Goal: Information Seeking & Learning: Learn about a topic

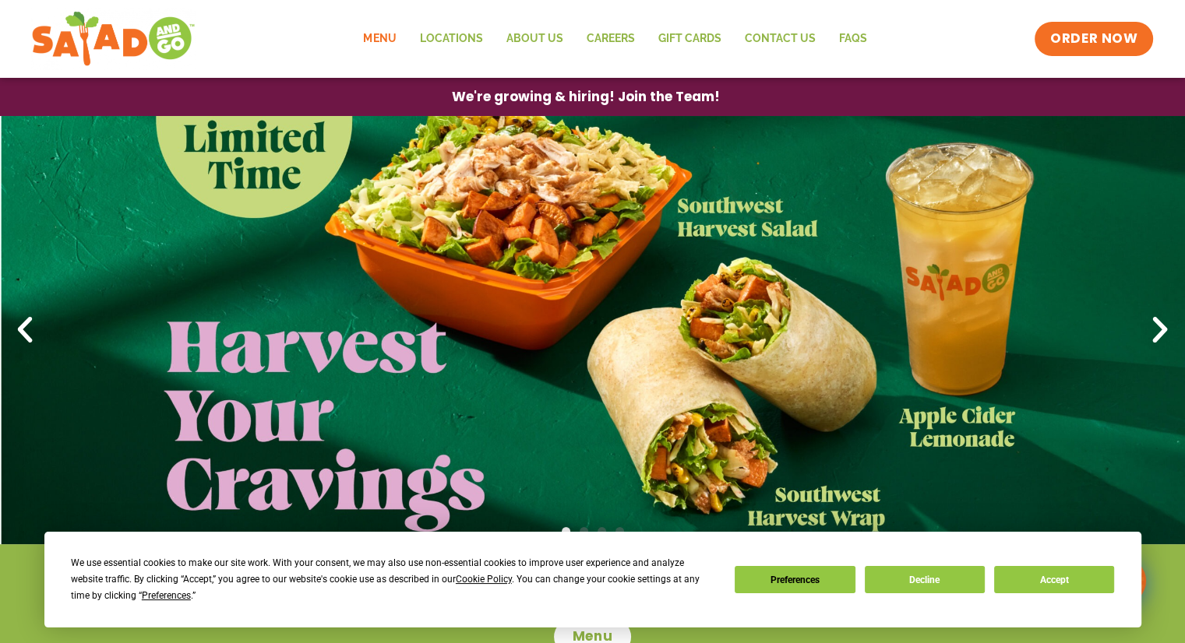
click at [393, 41] on link "Menu" at bounding box center [379, 39] width 56 height 36
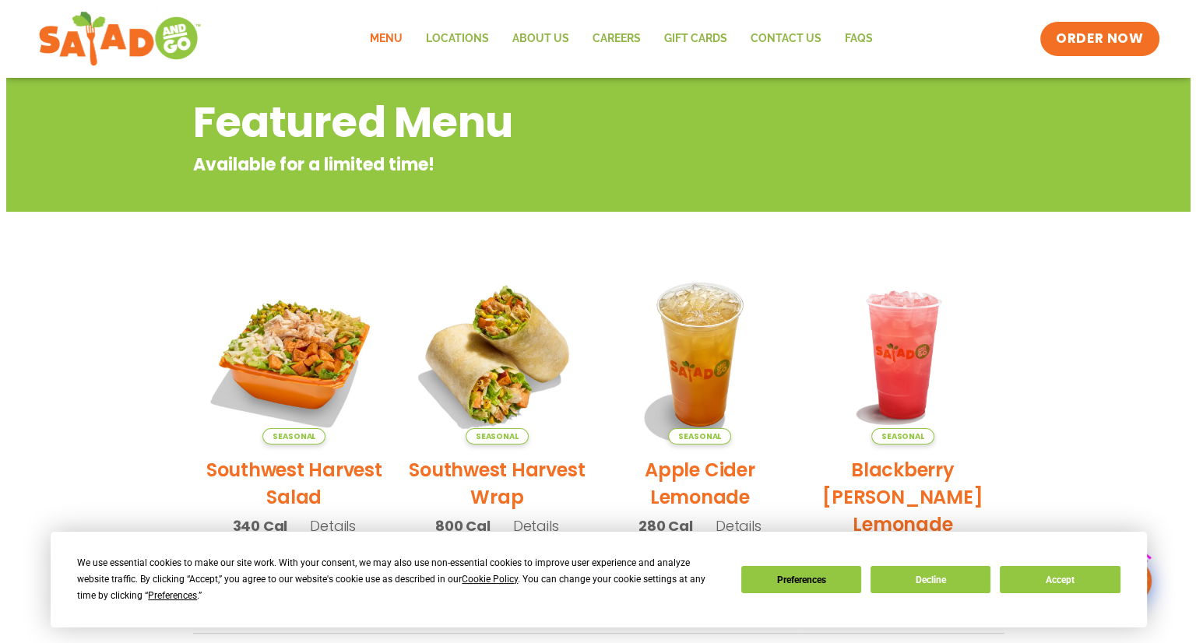
scroll to position [234, 0]
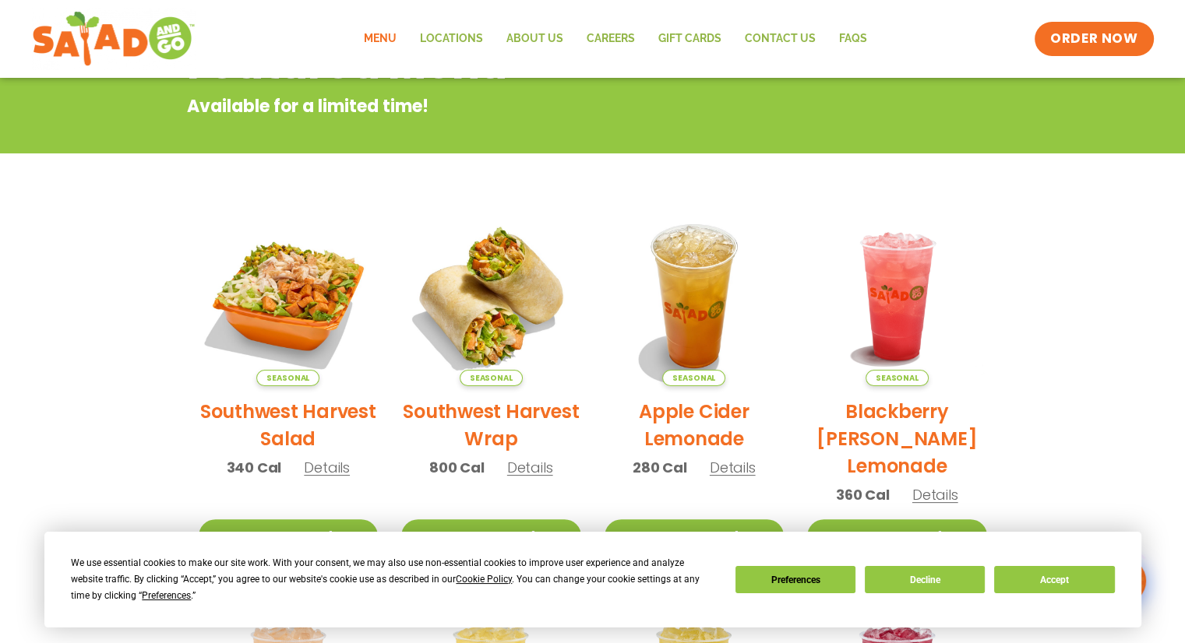
click at [290, 403] on h2 "Southwest Harvest Salad" at bounding box center [289, 425] width 180 height 55
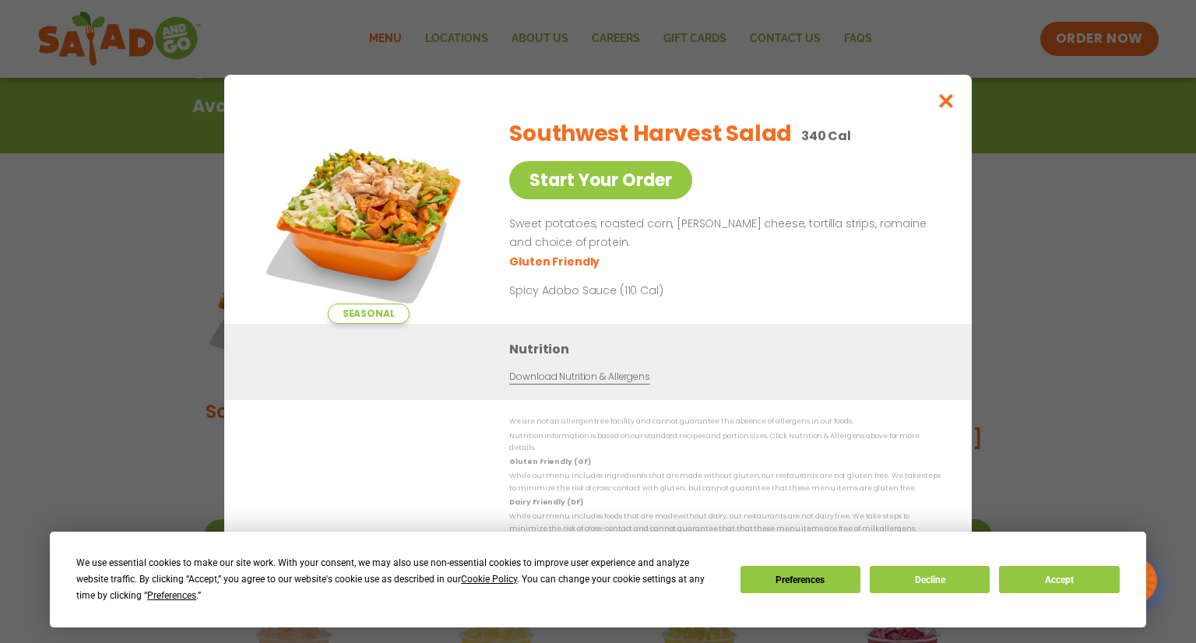
click at [372, 324] on span "Seasonal" at bounding box center [369, 314] width 82 height 20
click at [366, 234] on img at bounding box center [368, 215] width 218 height 218
click at [952, 106] on icon "Close modal" at bounding box center [946, 101] width 19 height 16
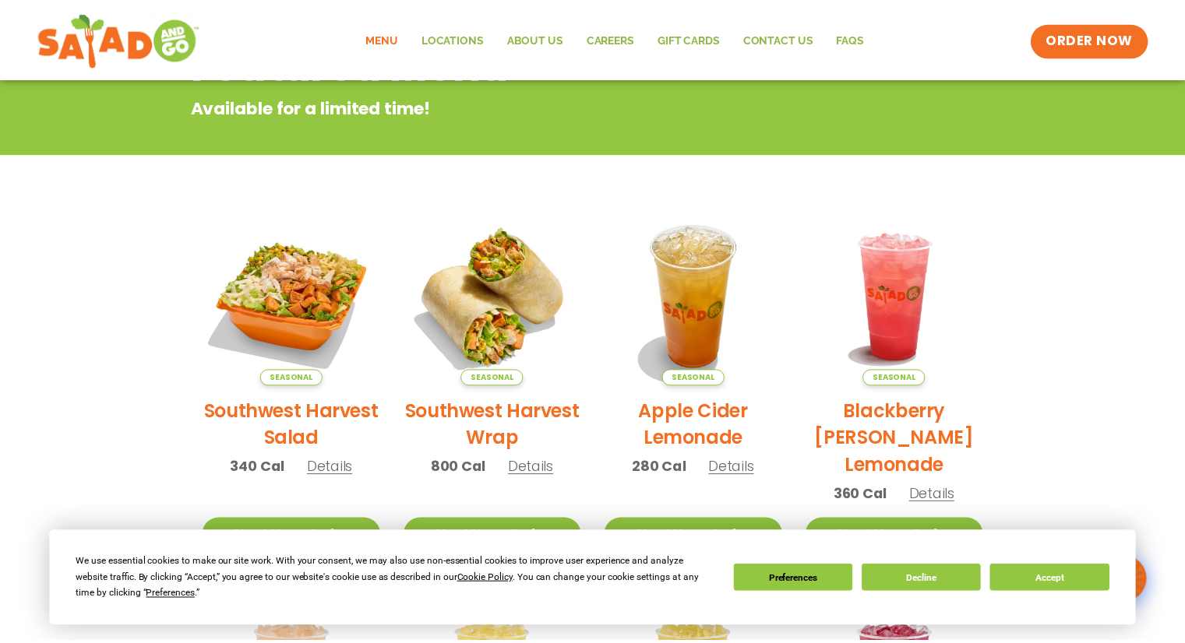
scroll to position [249, 0]
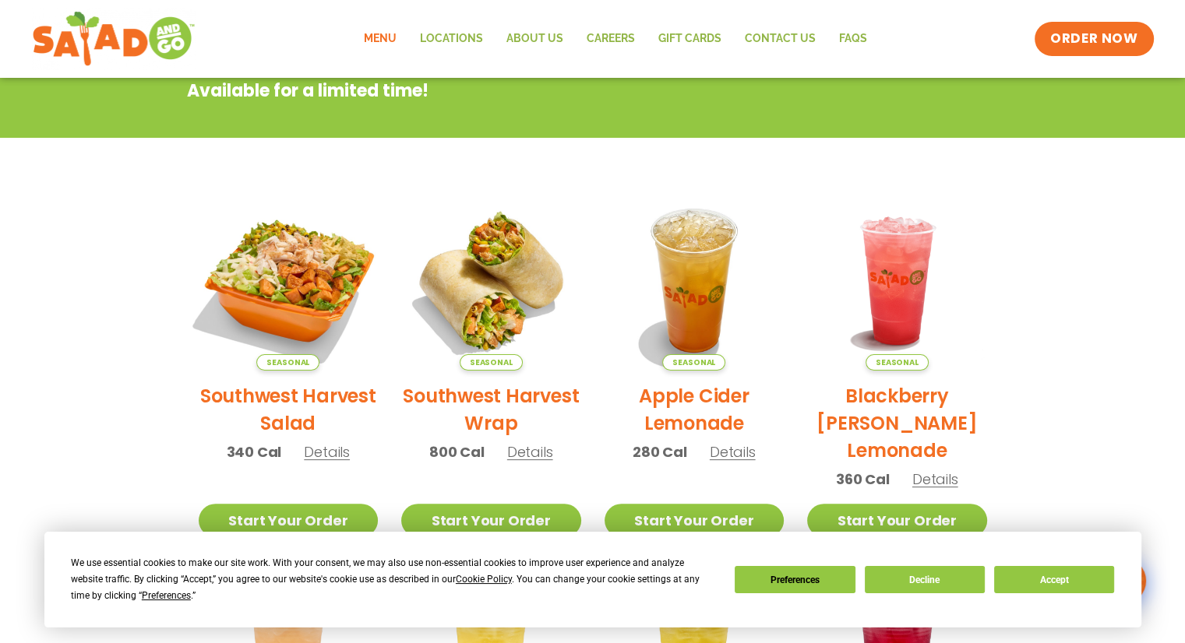
click at [255, 276] on img at bounding box center [287, 280] width 211 height 211
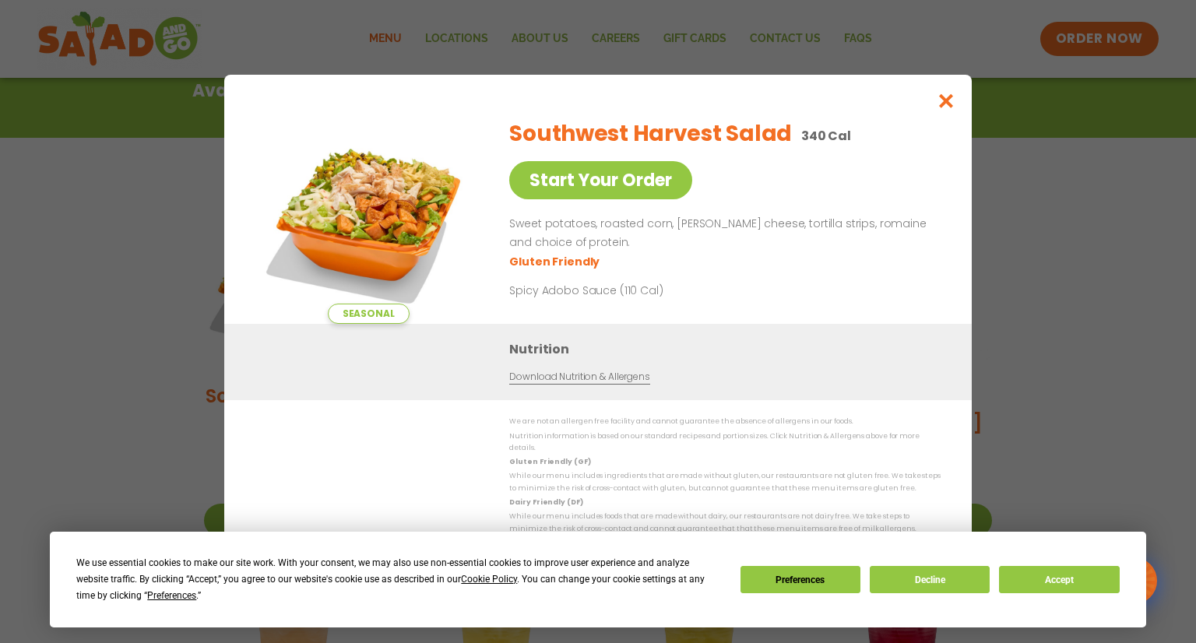
click at [218, 276] on div "Seasonal Start Your Order Southwest Harvest Salad 340 Cal Start Your Order Swee…" at bounding box center [598, 321] width 1196 height 643
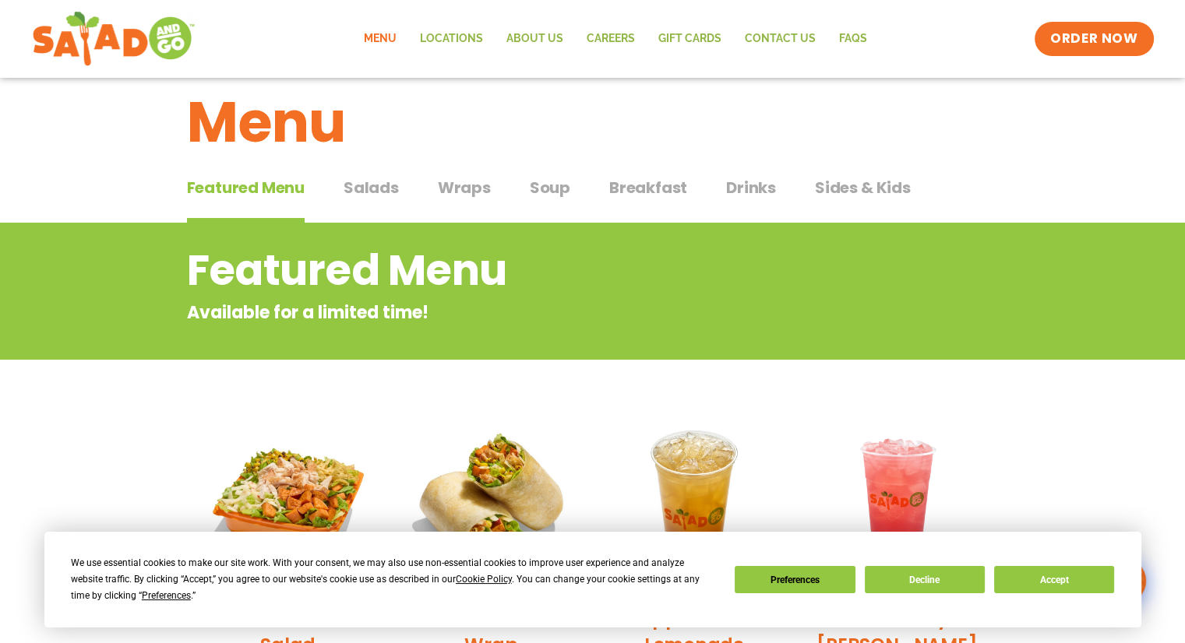
scroll to position [16, 0]
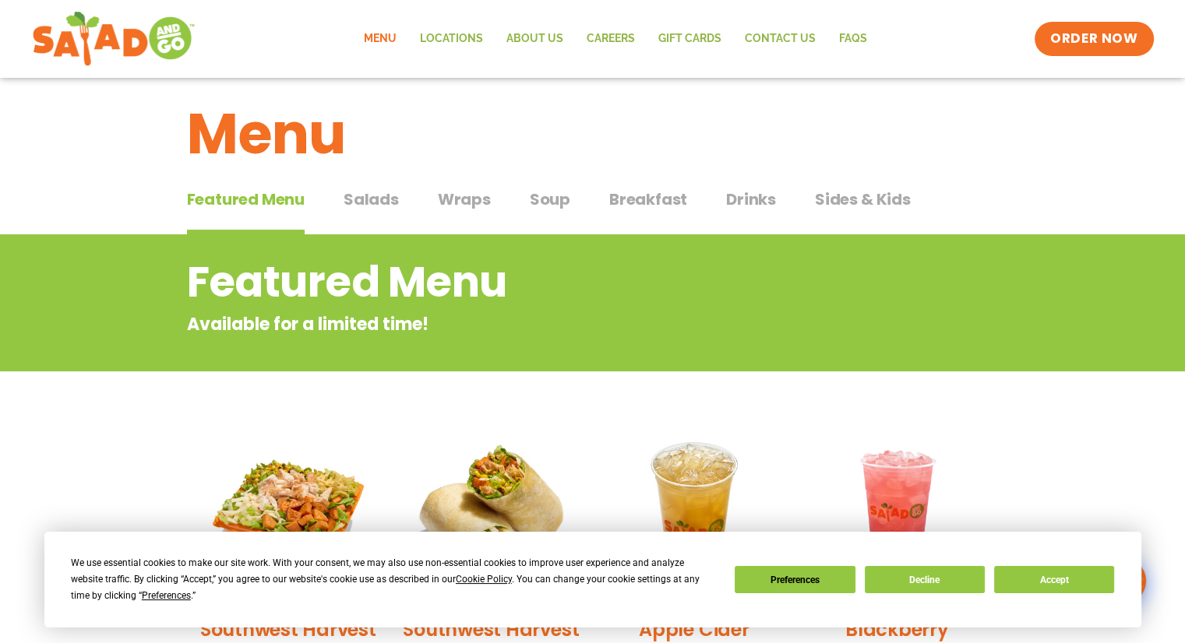
click at [368, 210] on button "Salads Salads" at bounding box center [370, 212] width 55 height 48
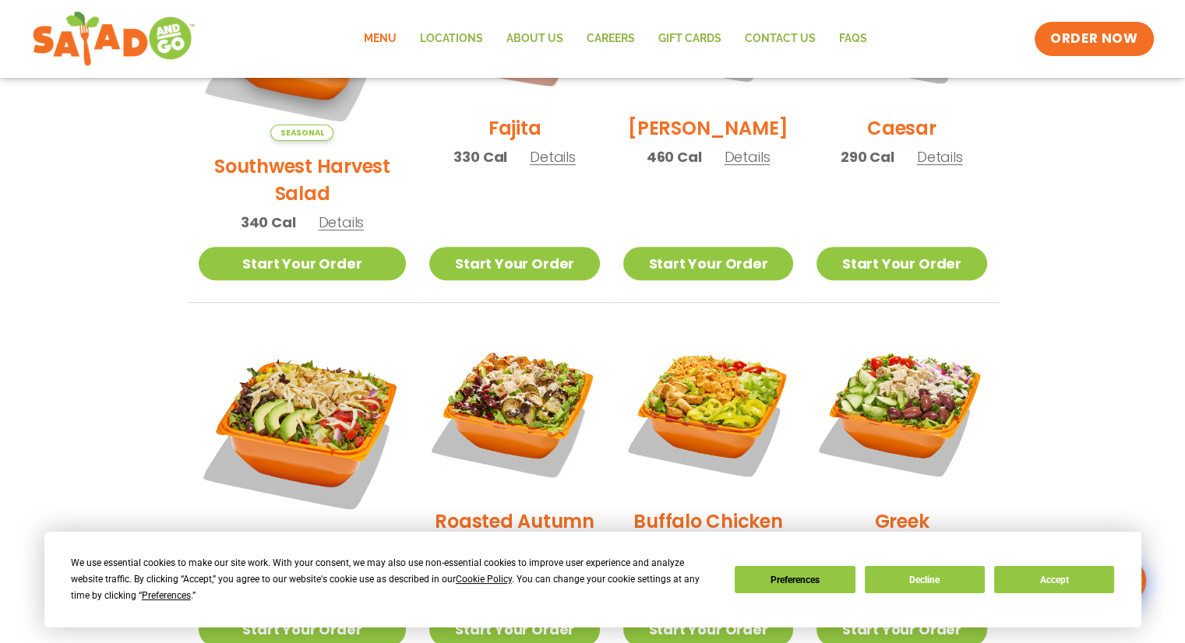
scroll to position [639, 0]
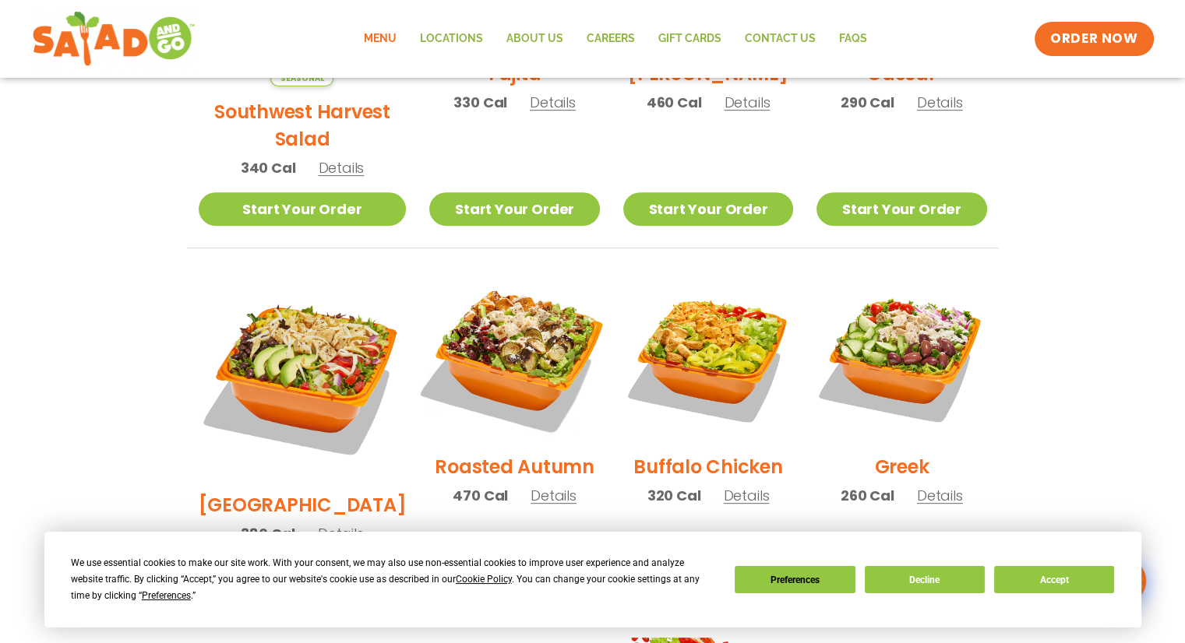
click at [492, 340] on img at bounding box center [513, 356] width 199 height 199
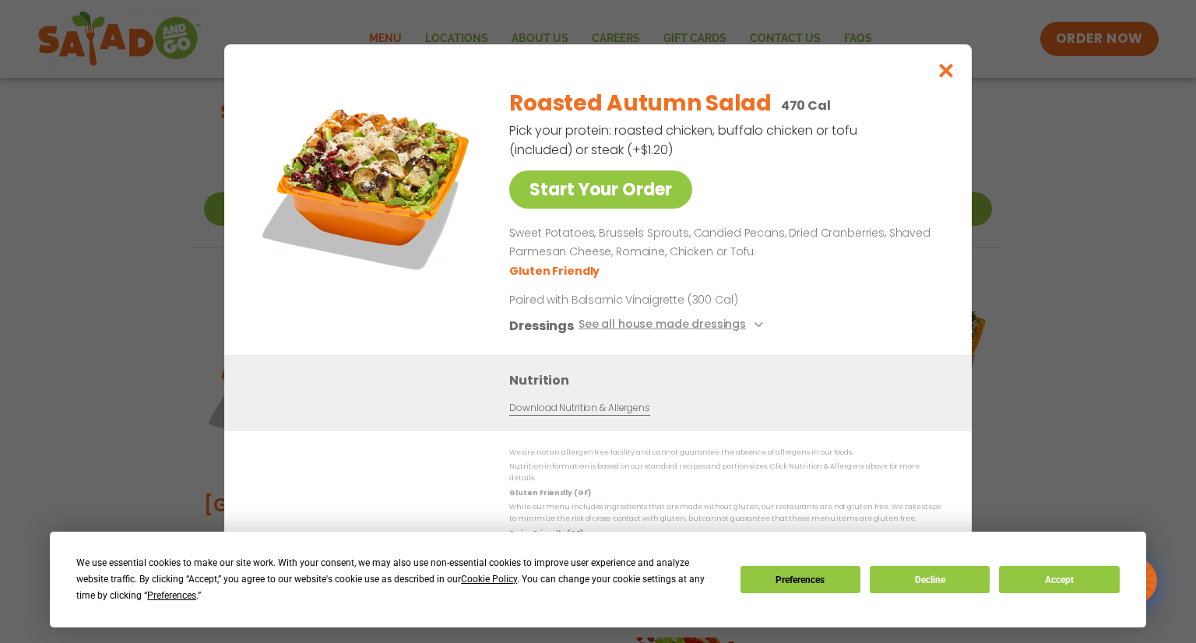
click at [125, 333] on div "Start Your Order Roasted Autumn Salad 470 Cal Pick your protein: roasted chicke…" at bounding box center [598, 321] width 1196 height 643
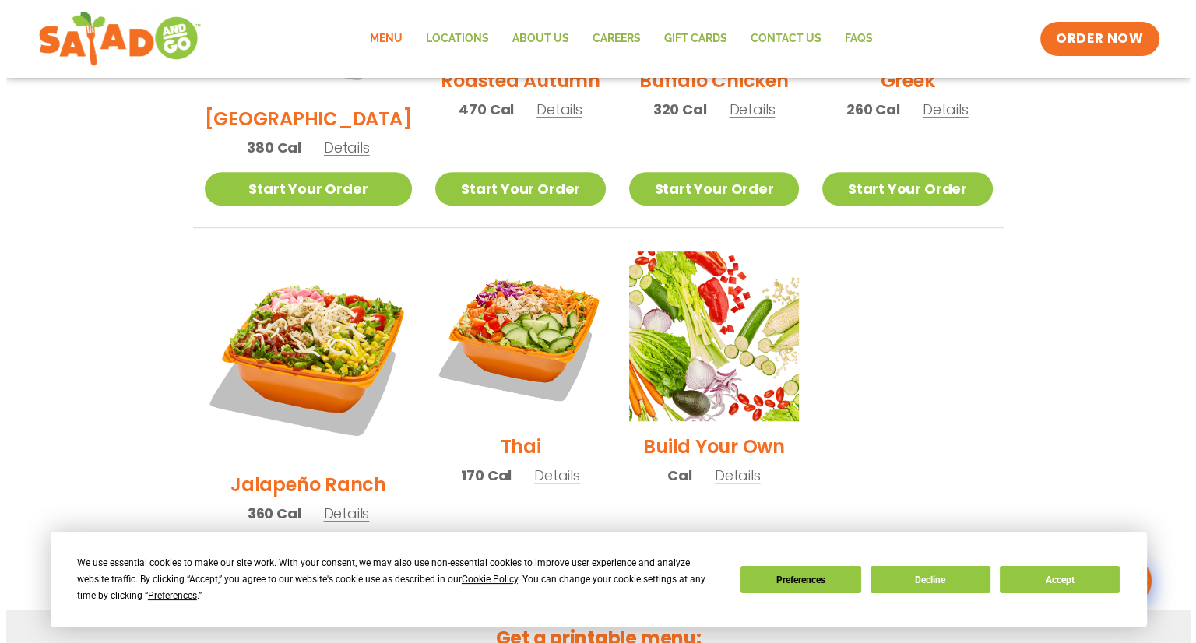
scroll to position [1028, 0]
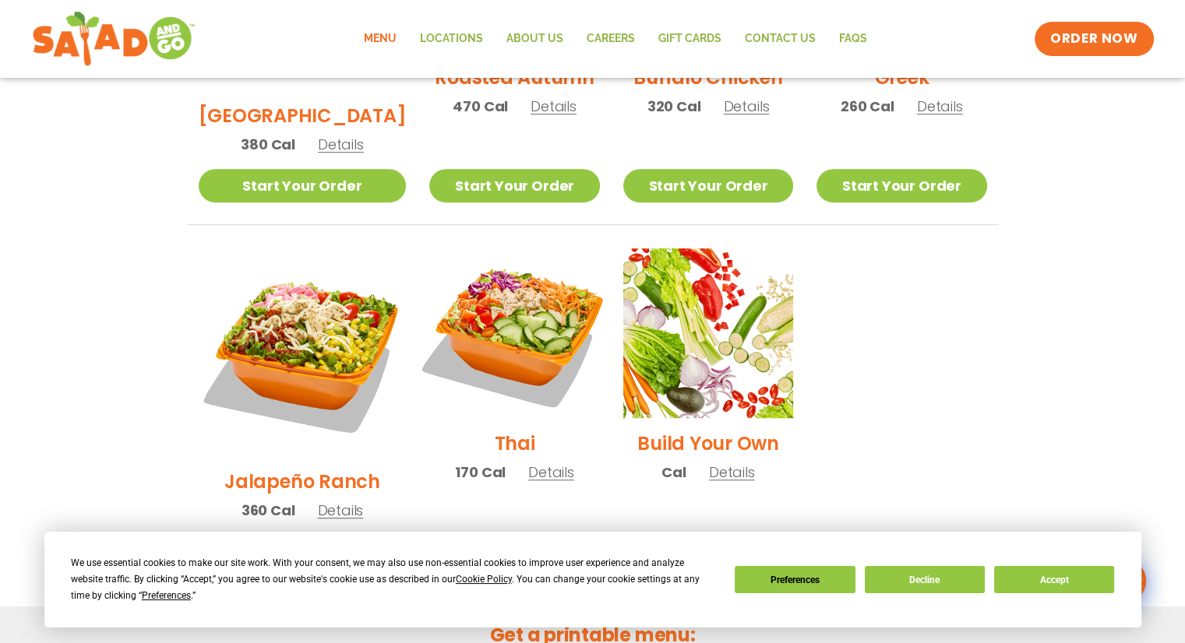
click at [471, 297] on img at bounding box center [513, 333] width 199 height 199
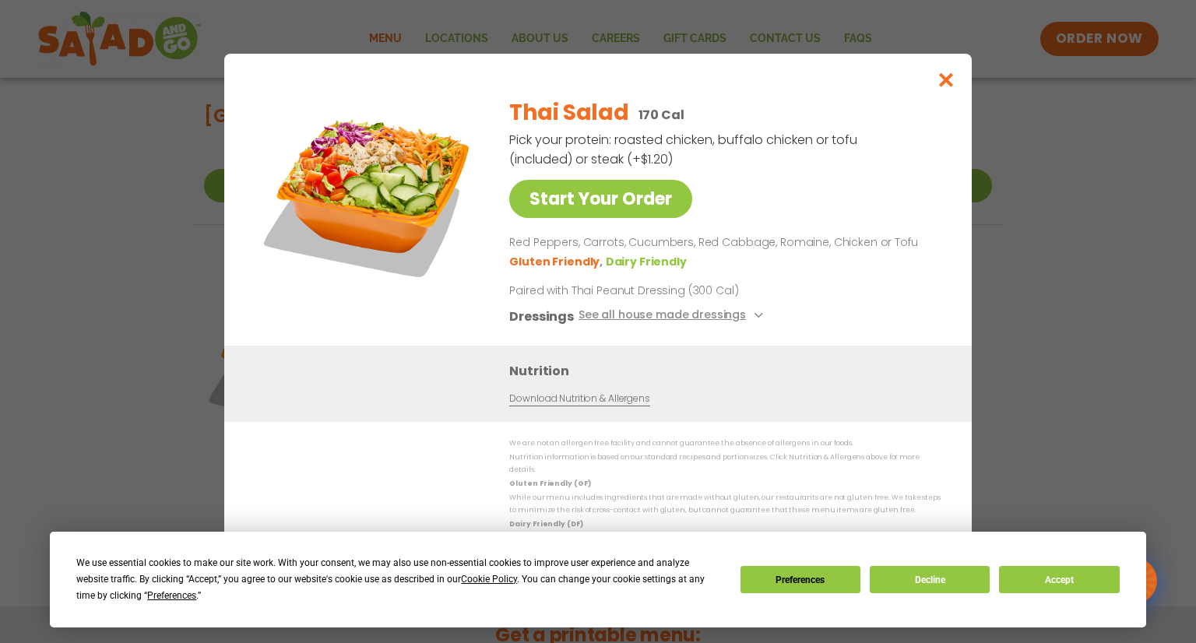
click at [123, 311] on div "Start Your Order Thai Salad 170 Cal Pick your protein: roasted chicken, buffalo…" at bounding box center [598, 321] width 1196 height 643
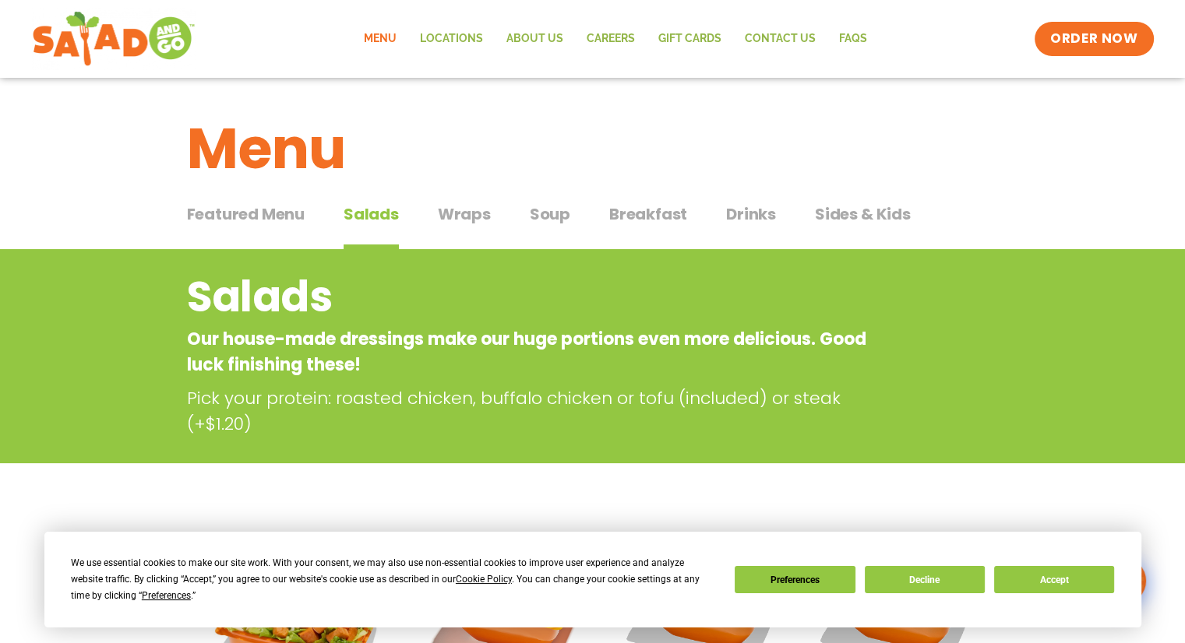
scroll to position [0, 0]
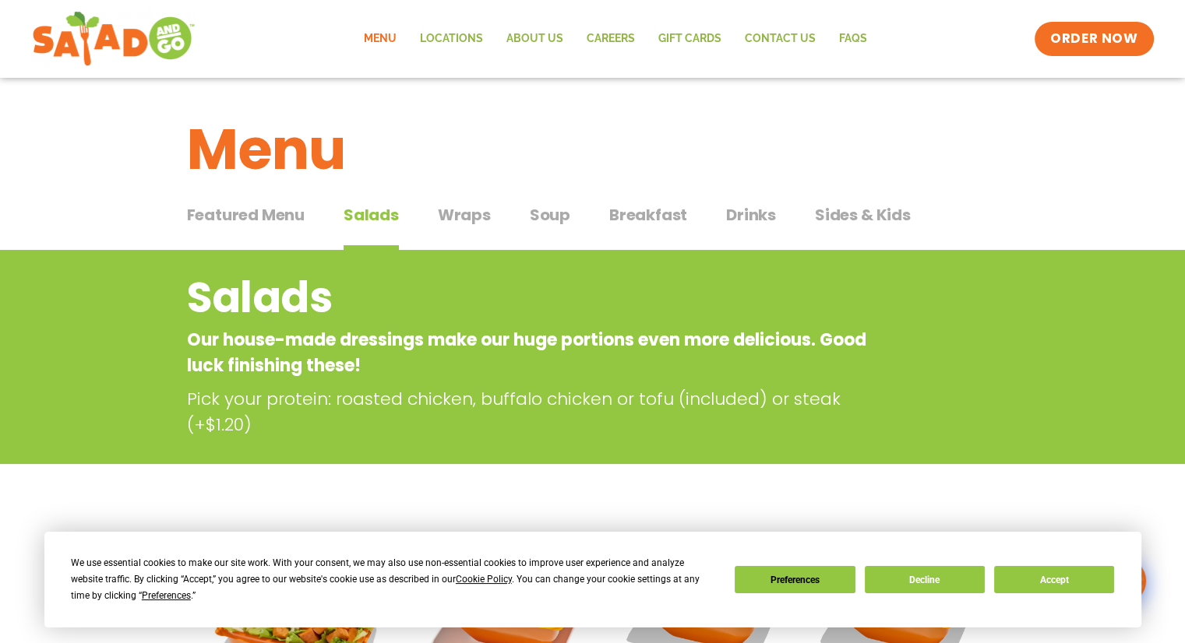
click at [467, 213] on span "Wraps" at bounding box center [464, 214] width 53 height 23
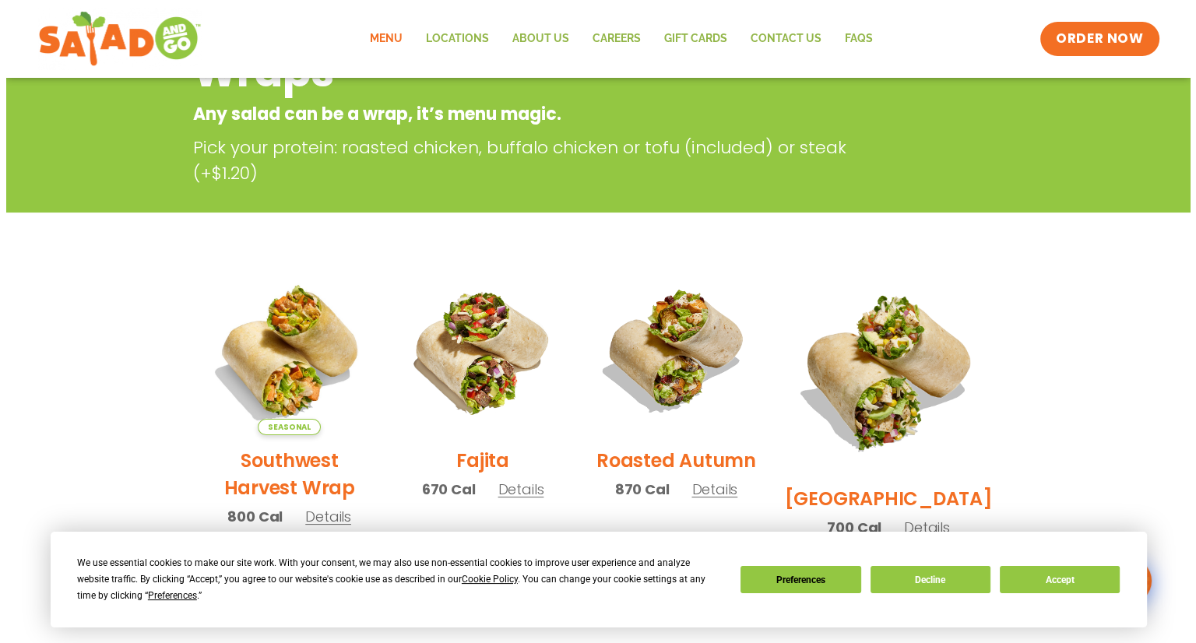
scroll to position [234, 0]
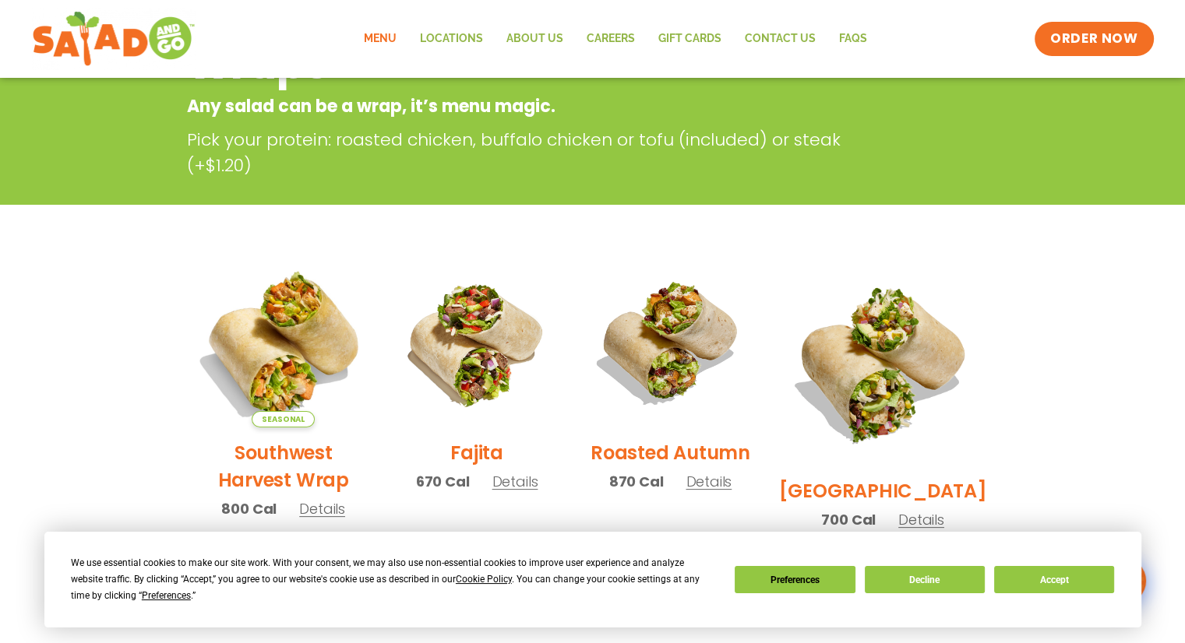
click at [314, 386] on img at bounding box center [282, 342] width 199 height 199
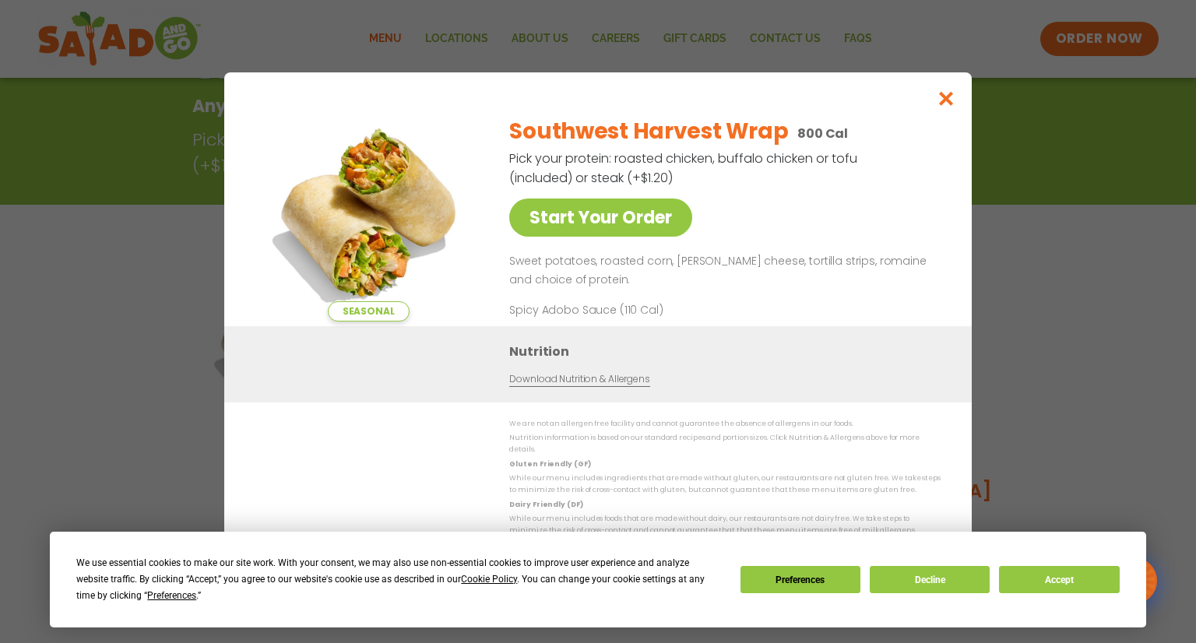
click at [131, 318] on div "Seasonal Start Your Order Southwest Harvest Wrap 800 Cal Pick your protein: roa…" at bounding box center [598, 321] width 1196 height 643
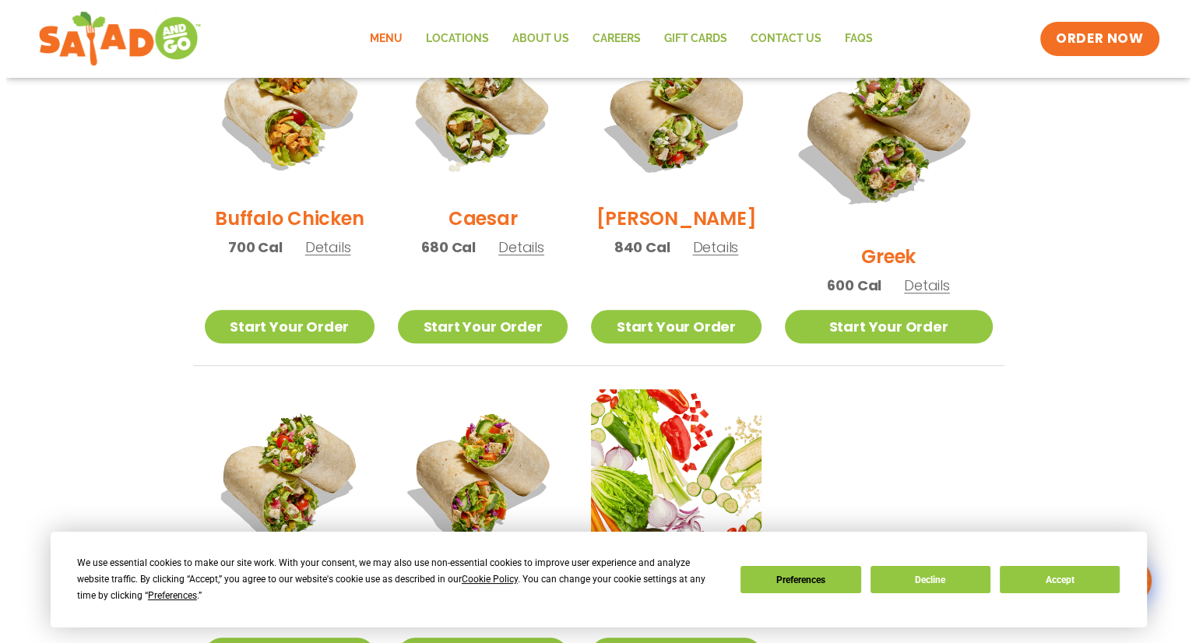
scroll to position [950, 0]
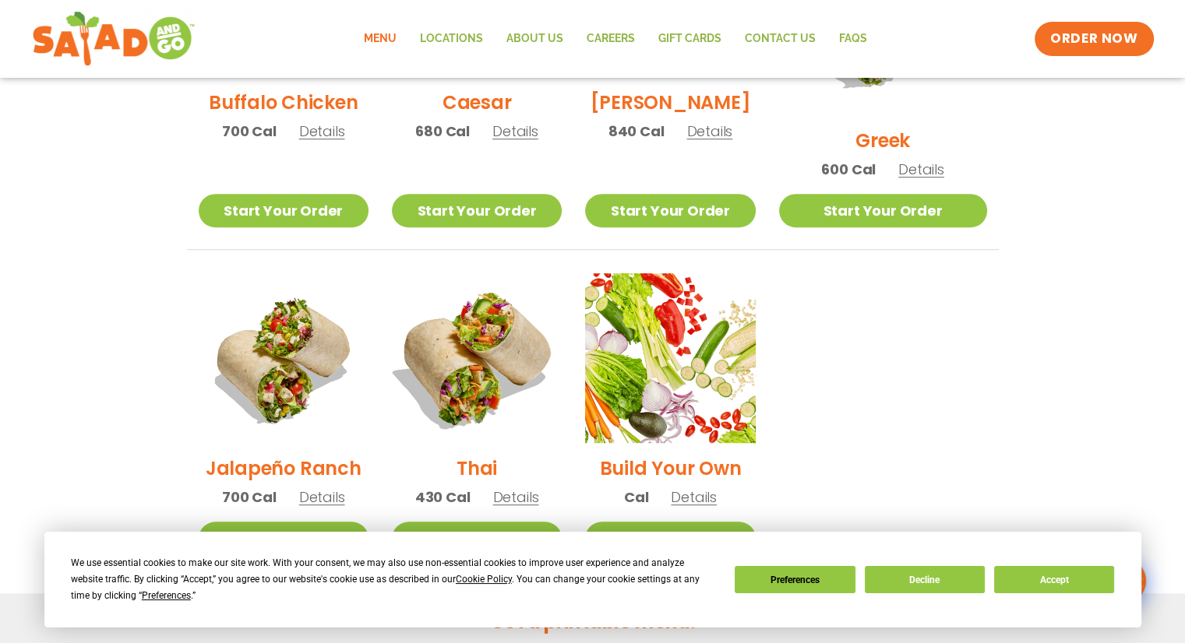
click at [533, 327] on img at bounding box center [476, 358] width 199 height 199
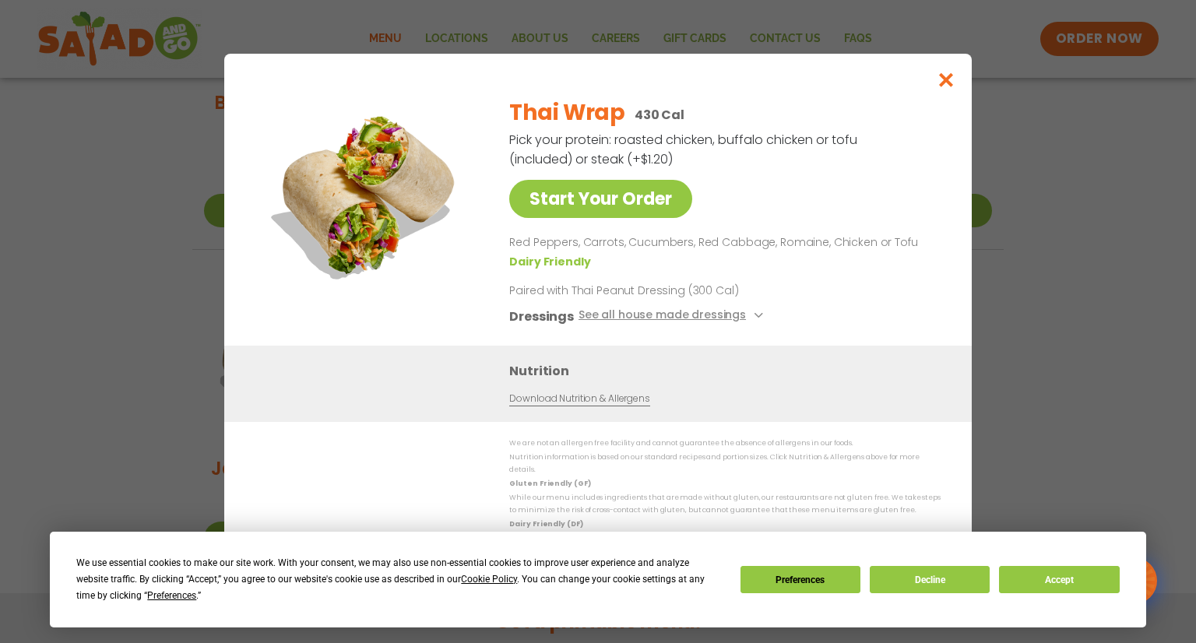
click at [111, 247] on div "Start Your Order Thai Wrap 430 Cal Pick your protein: roasted chicken, buffalo …" at bounding box center [598, 321] width 1196 height 643
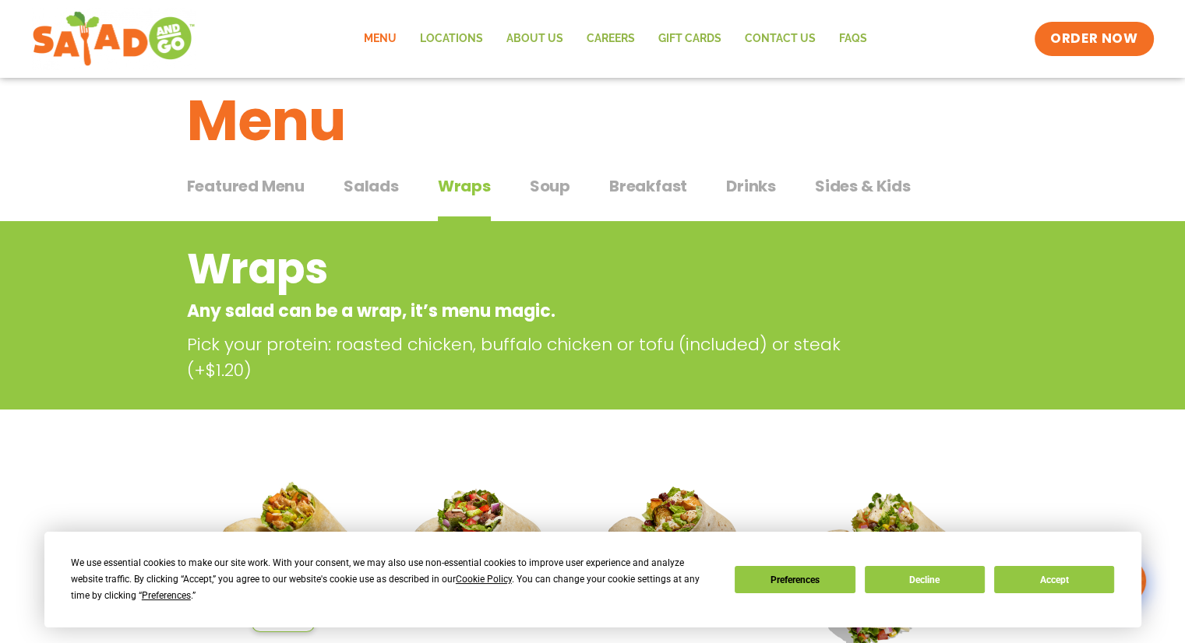
scroll to position [7, 0]
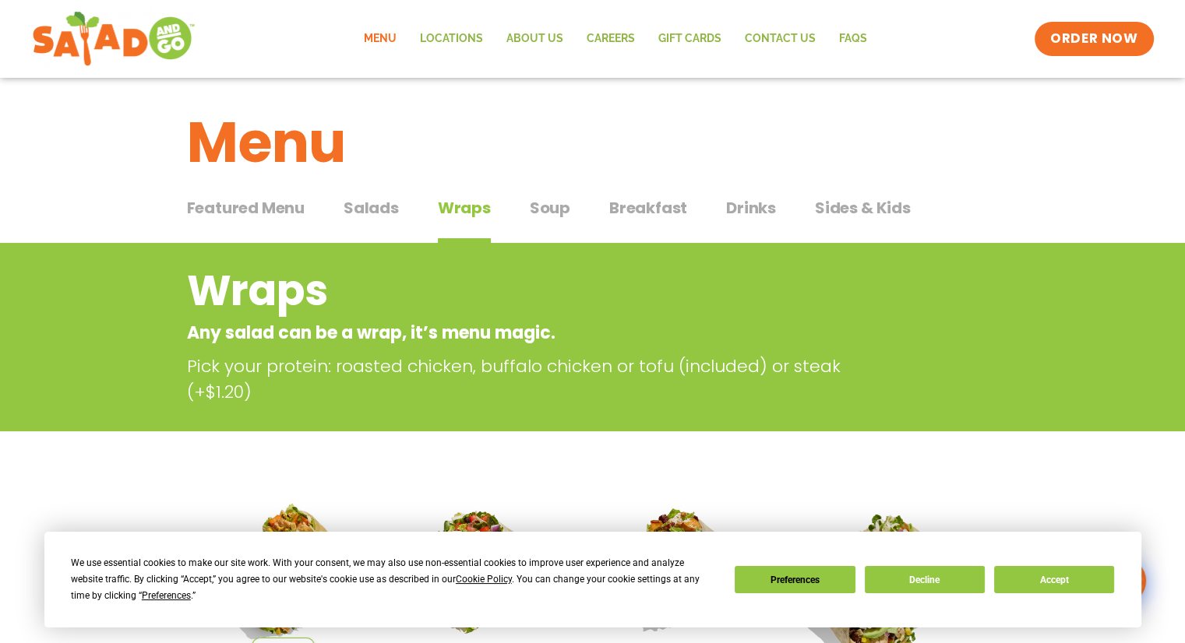
click at [338, 217] on div "Featured Menu Featured Menu Salads Salads Wraps Wraps Soup Soup Breakfast Break…" at bounding box center [593, 217] width 812 height 53
click at [348, 212] on span "Salads" at bounding box center [370, 207] width 55 height 23
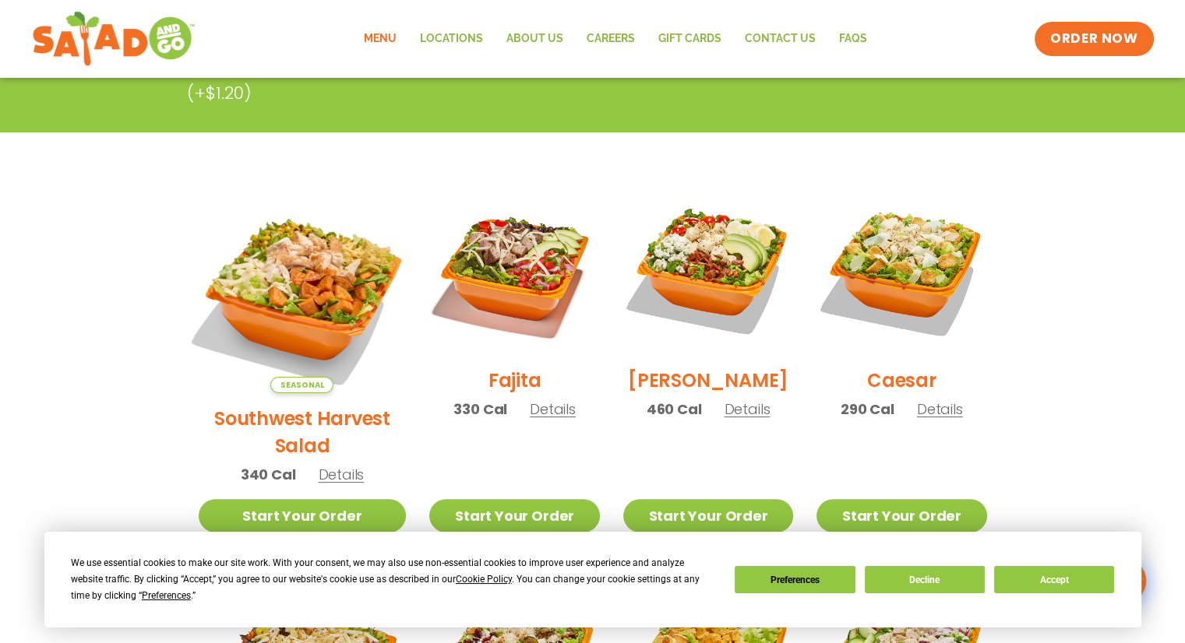
scroll to position [396, 0]
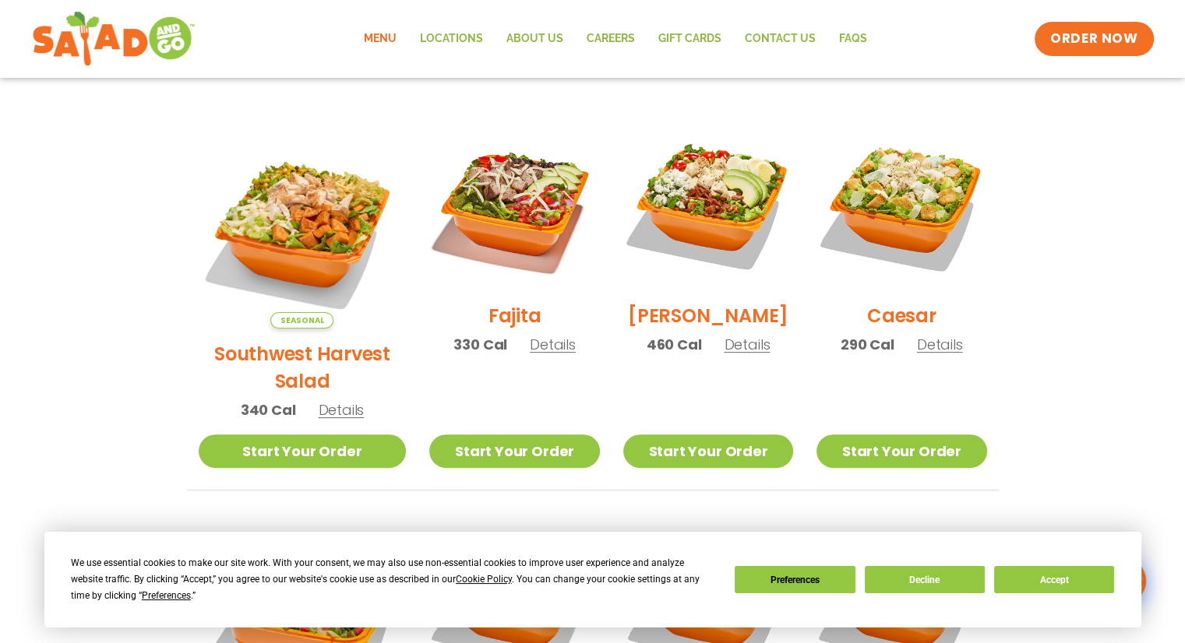
click at [274, 340] on h2 "Southwest Harvest Salad" at bounding box center [303, 367] width 208 height 55
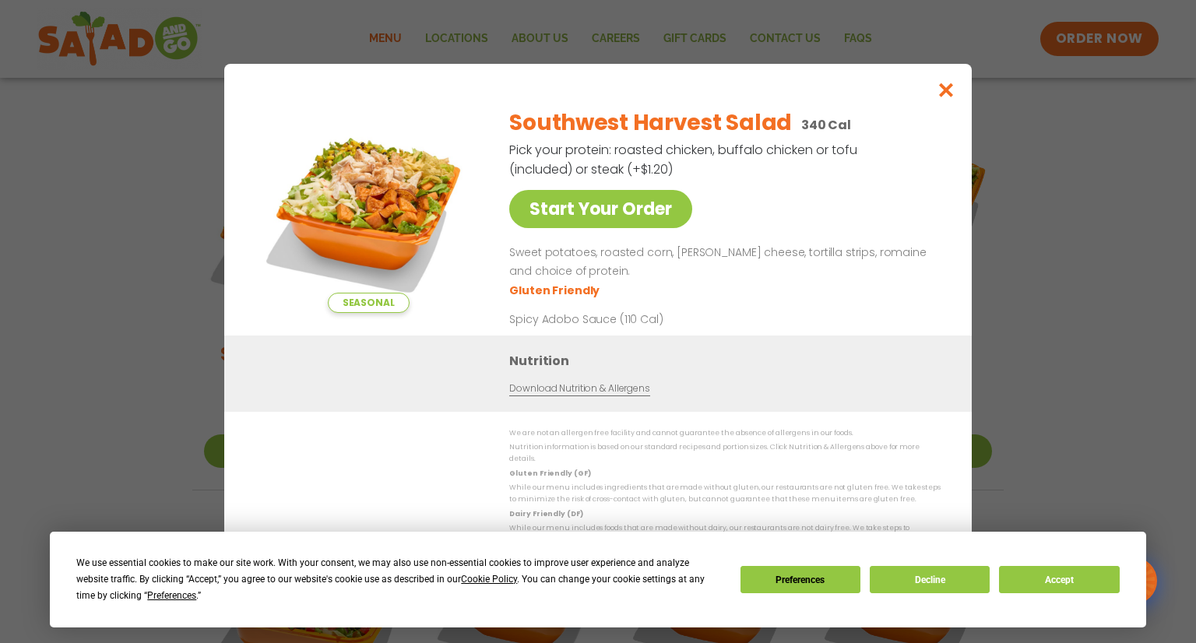
click at [93, 294] on div "Seasonal Start Your Order Southwest Harvest Salad 340 Cal Pick your protein: ro…" at bounding box center [598, 321] width 1196 height 643
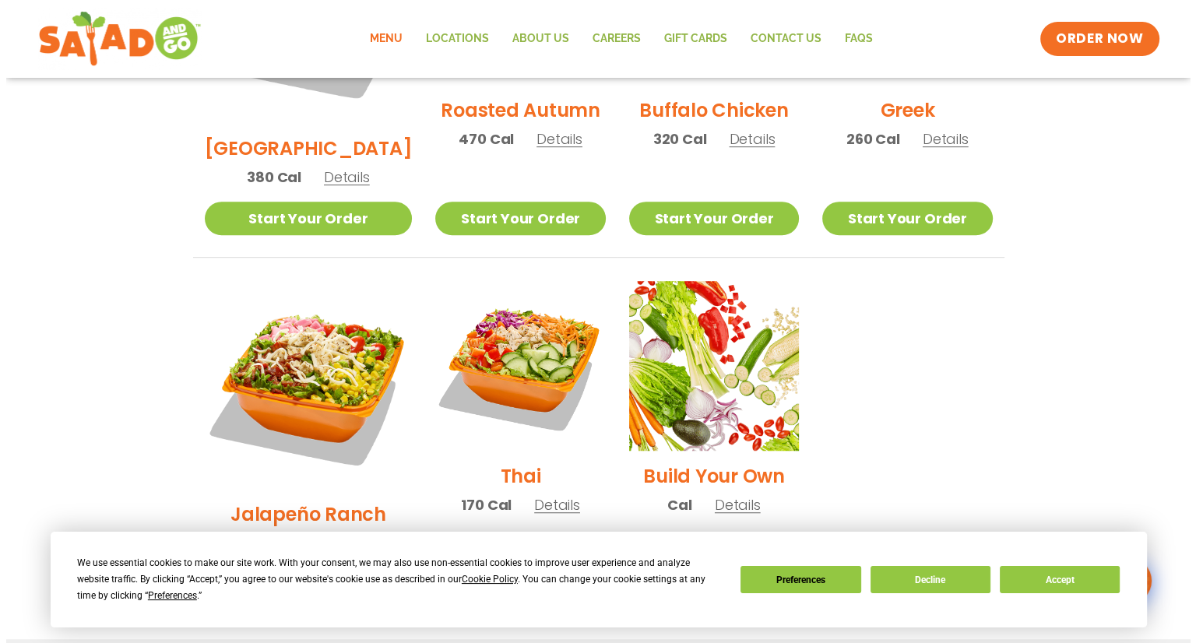
scroll to position [1019, 0]
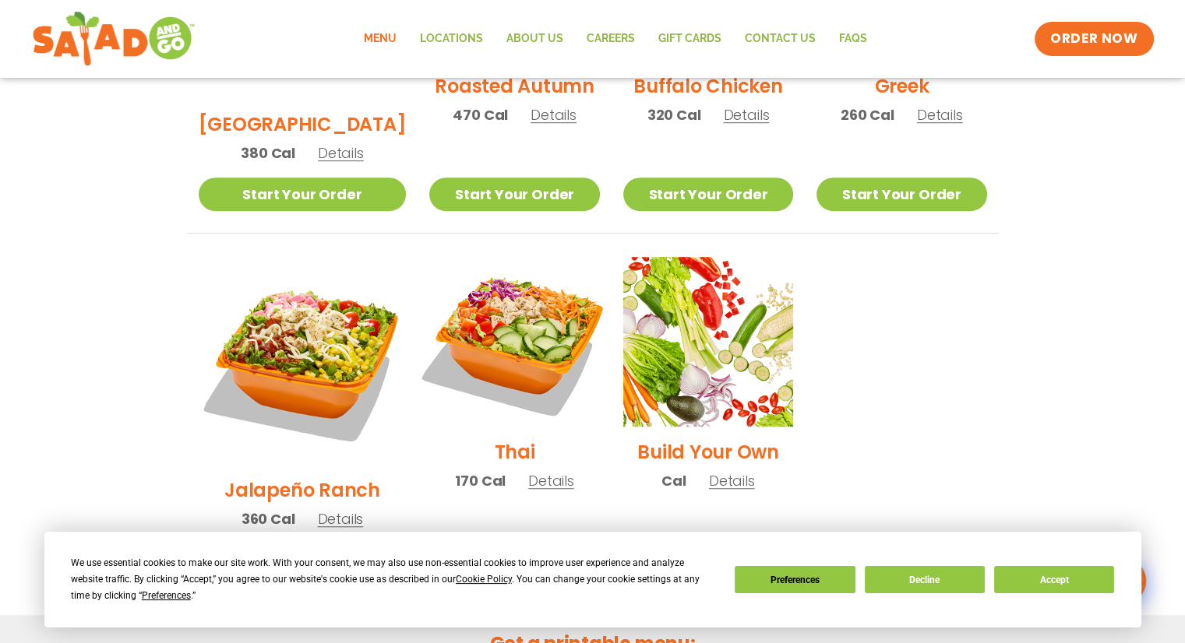
click at [474, 314] on img at bounding box center [513, 341] width 199 height 199
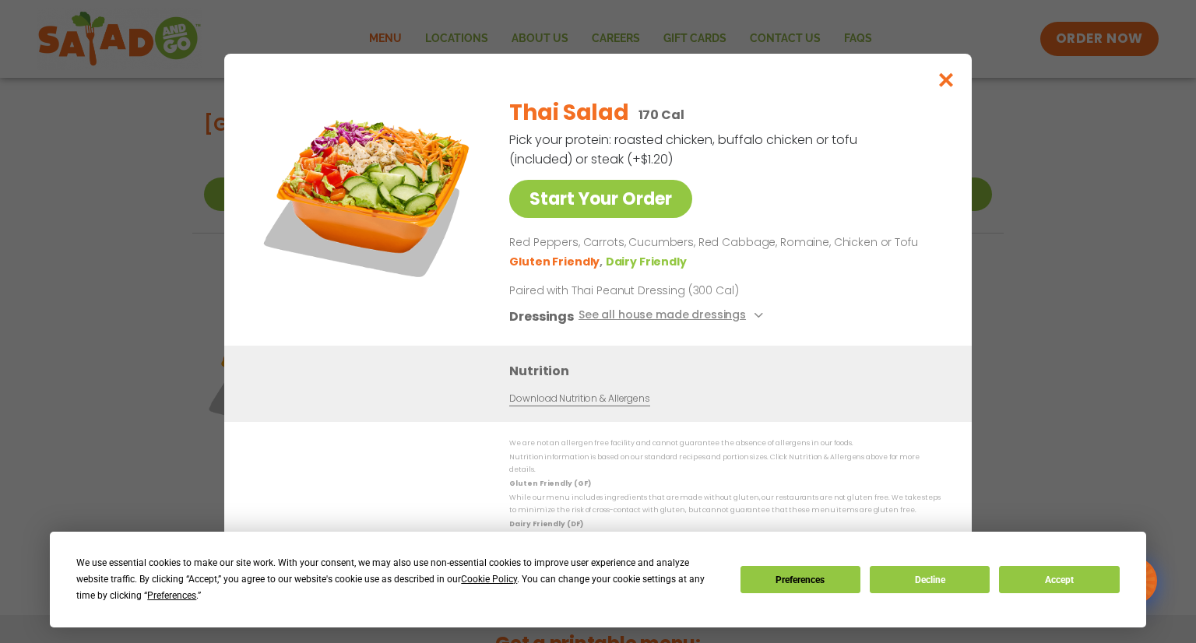
click at [111, 315] on div "Start Your Order Thai Salad 170 Cal Pick your protein: roasted chicken, buffalo…" at bounding box center [598, 321] width 1196 height 643
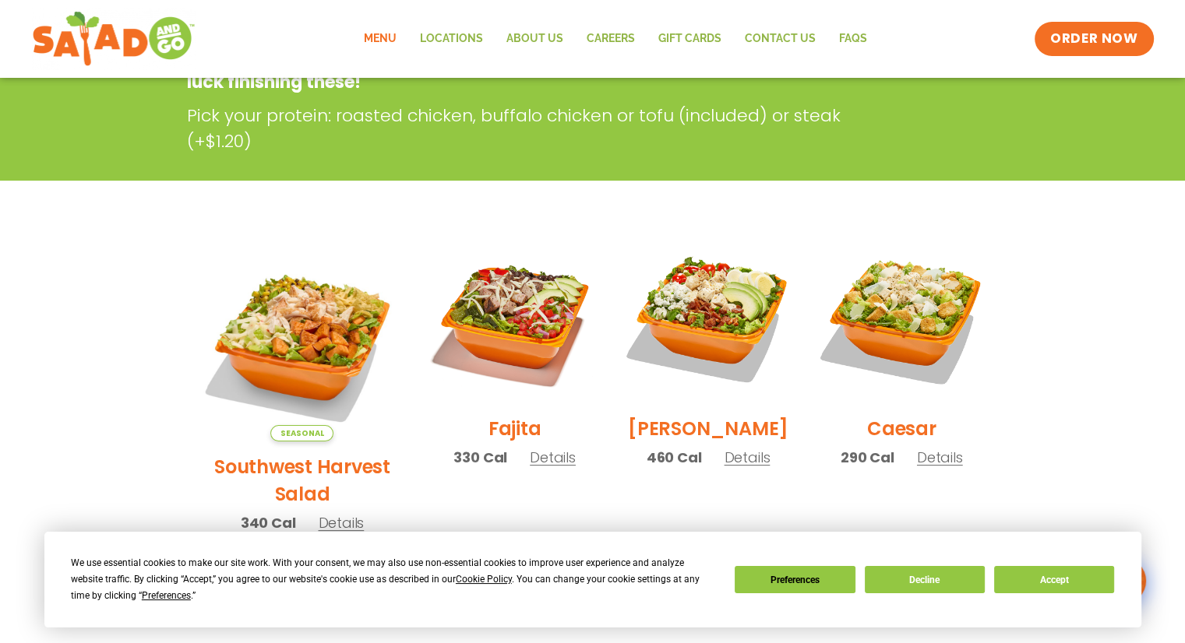
scroll to position [266, 0]
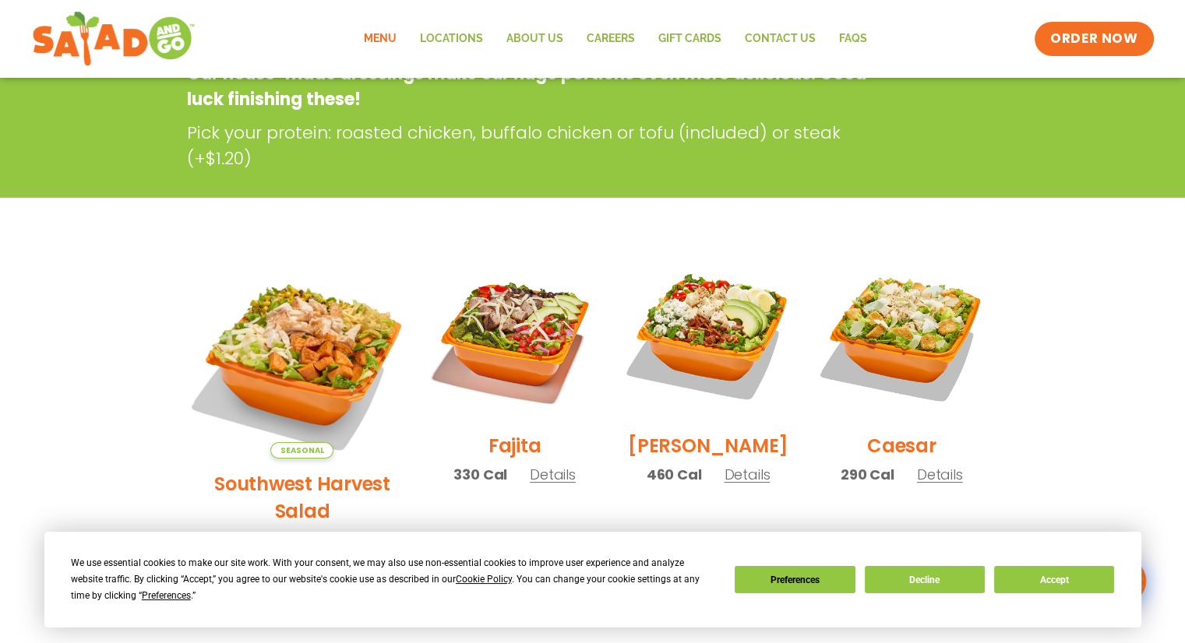
click at [275, 357] on img at bounding box center [302, 355] width 244 height 244
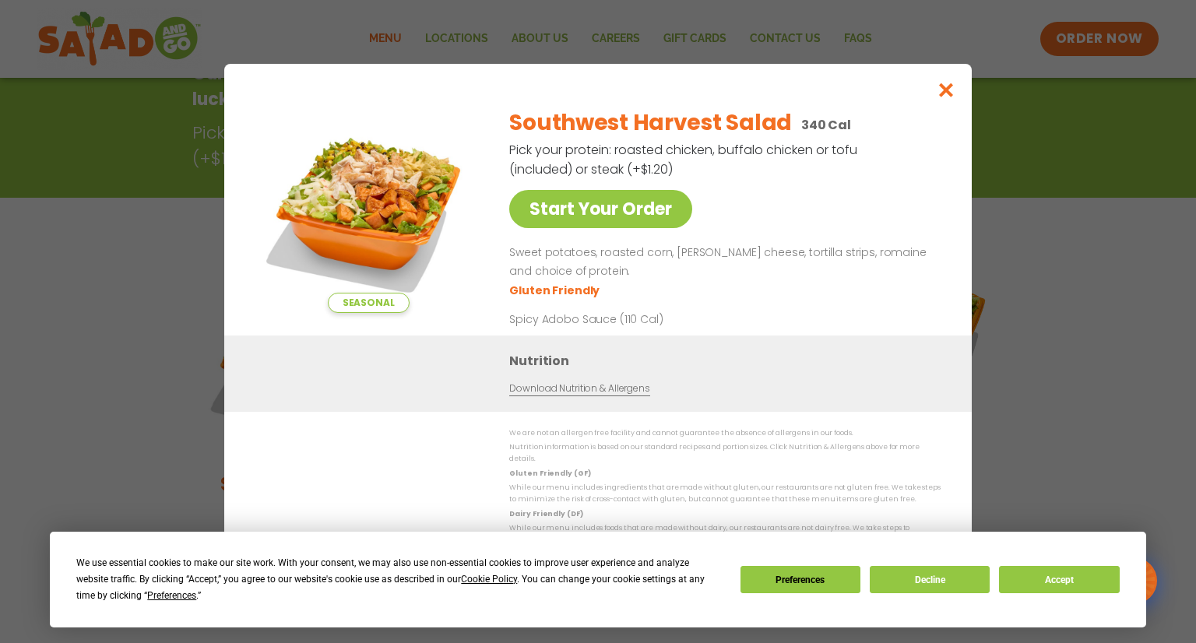
click at [109, 368] on div "Seasonal Start Your Order Southwest Harvest Salad 340 Cal Pick your protein: ro…" at bounding box center [598, 321] width 1196 height 643
